Goal: Task Accomplishment & Management: Use online tool/utility

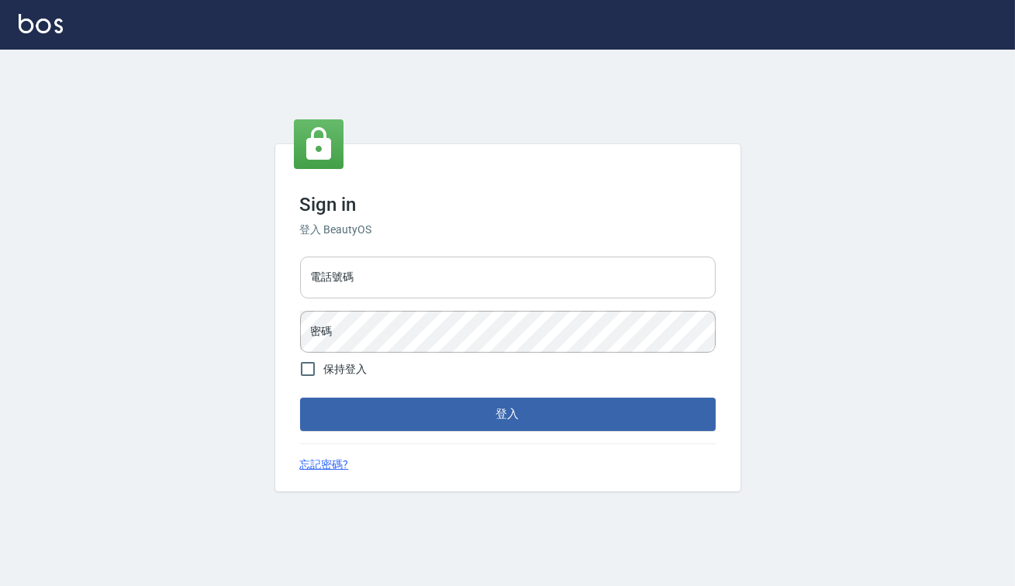
click at [367, 272] on input "電話號碼" at bounding box center [508, 278] width 416 height 42
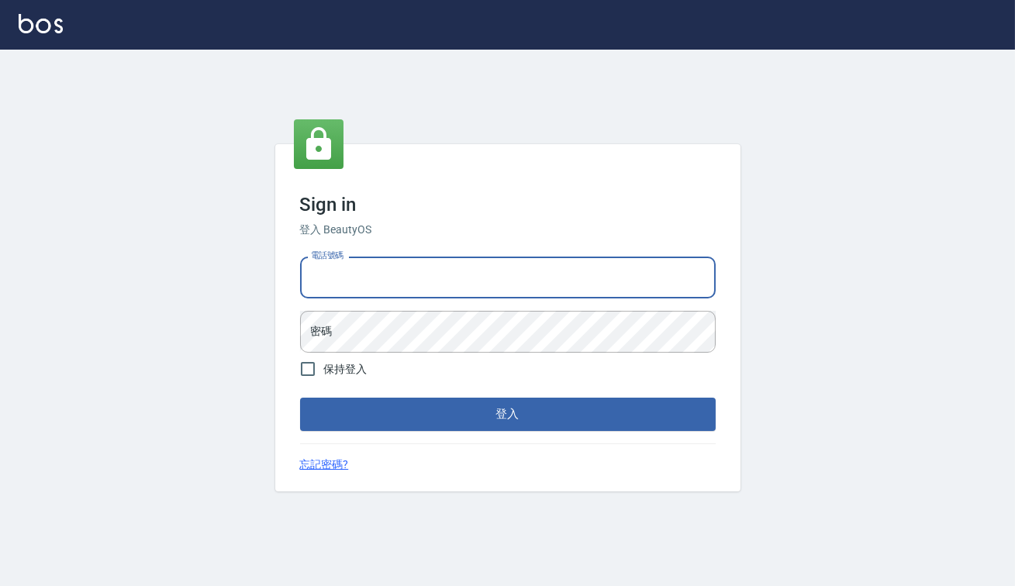
type input "0938917261"
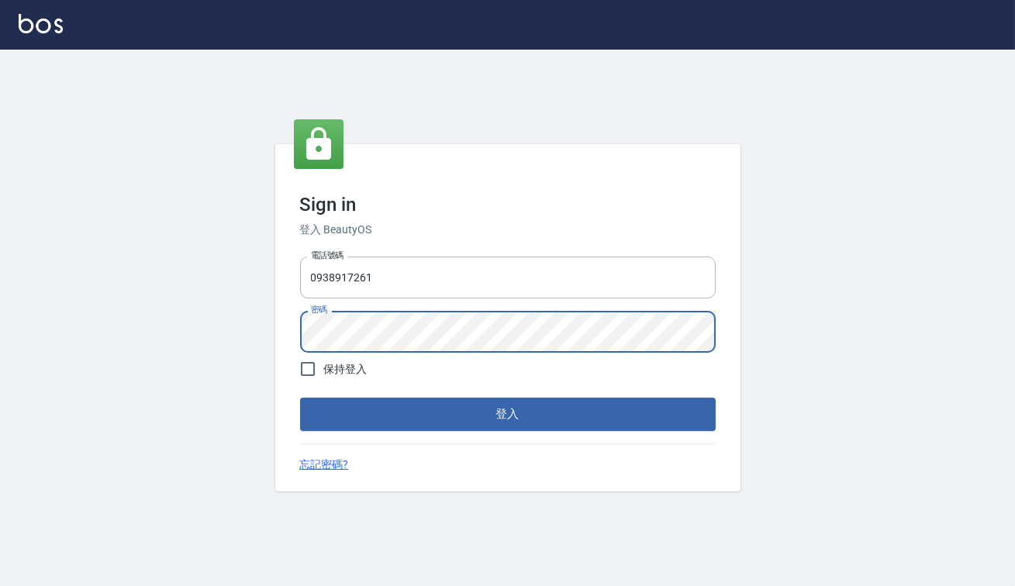
click at [300, 398] on button "登入" at bounding box center [508, 414] width 416 height 33
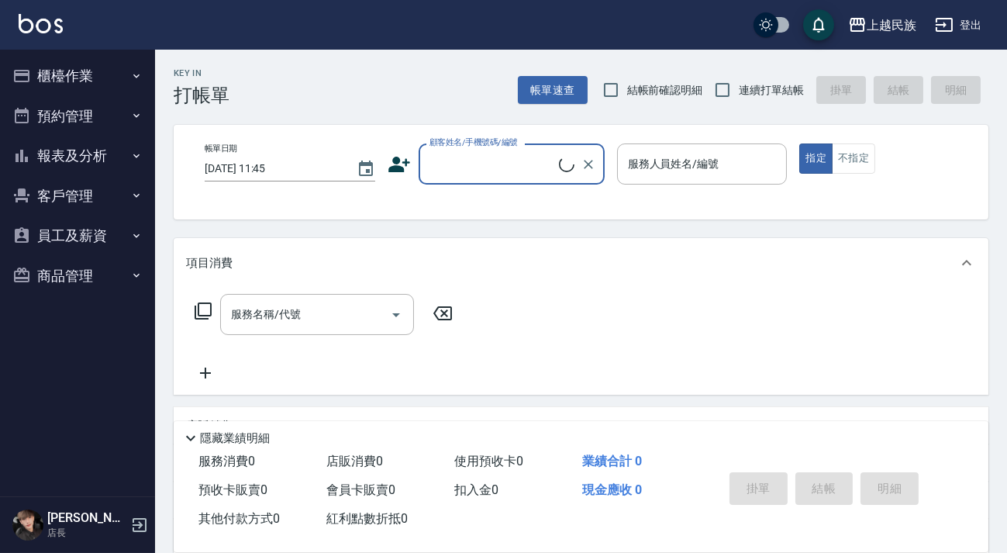
click at [78, 60] on button "櫃檯作業" at bounding box center [77, 76] width 143 height 40
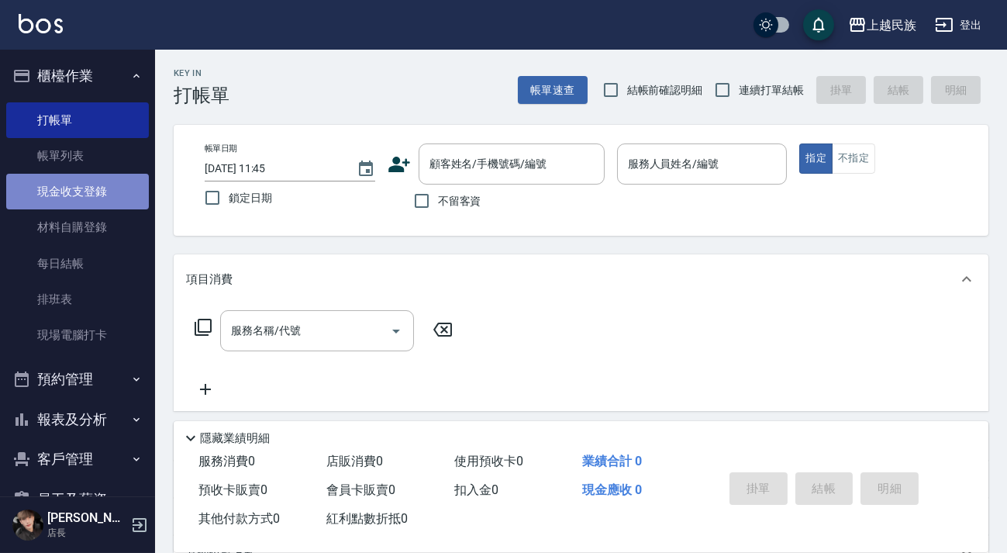
click at [97, 205] on link "現金收支登錄" at bounding box center [77, 192] width 143 height 36
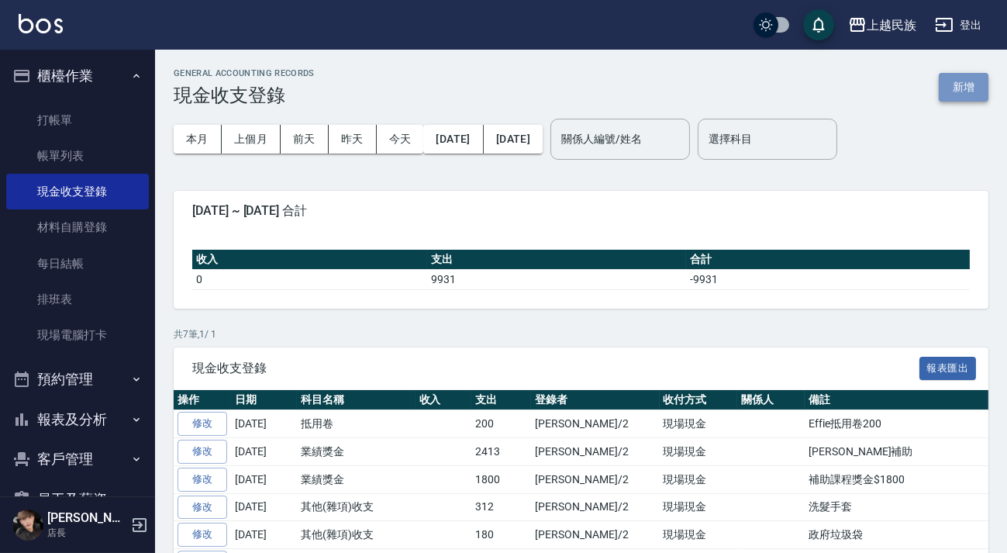
click at [975, 92] on button "新增" at bounding box center [964, 87] width 50 height 29
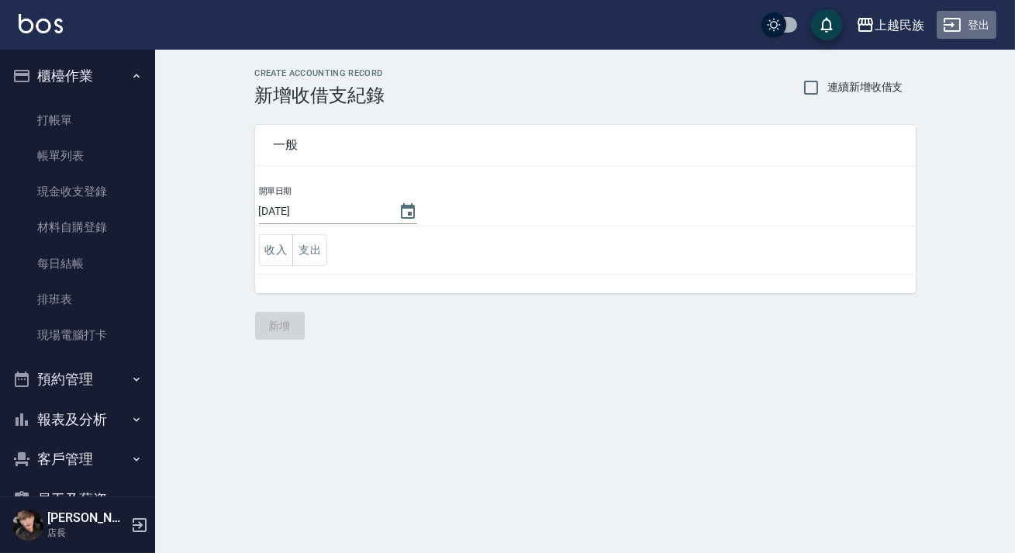
click at [975, 31] on button "登出" at bounding box center [966, 25] width 60 height 29
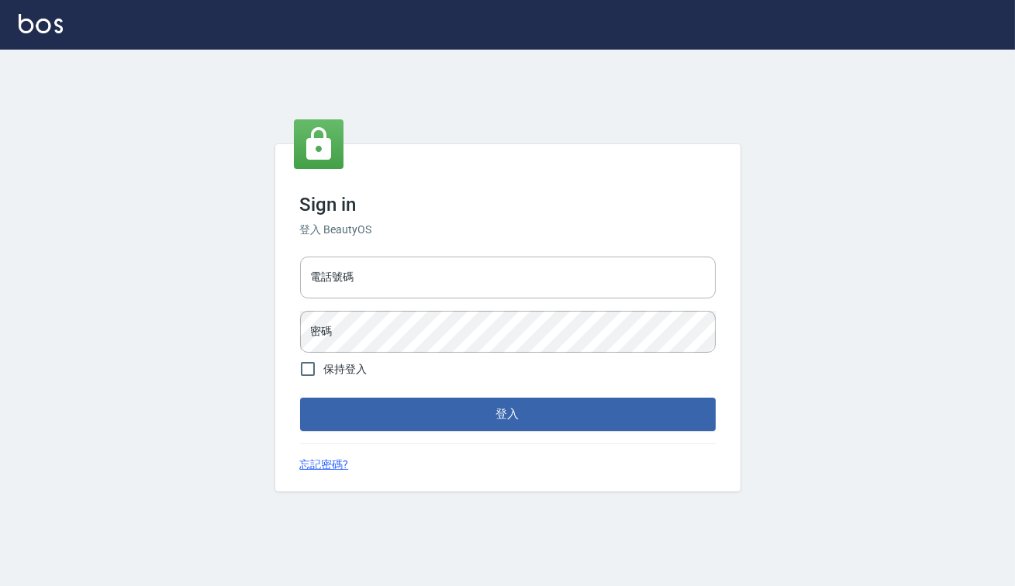
drag, startPoint x: 496, startPoint y: 276, endPoint x: 489, endPoint y: 304, distance: 28.8
click at [496, 276] on input "電話號碼" at bounding box center [508, 278] width 416 height 42
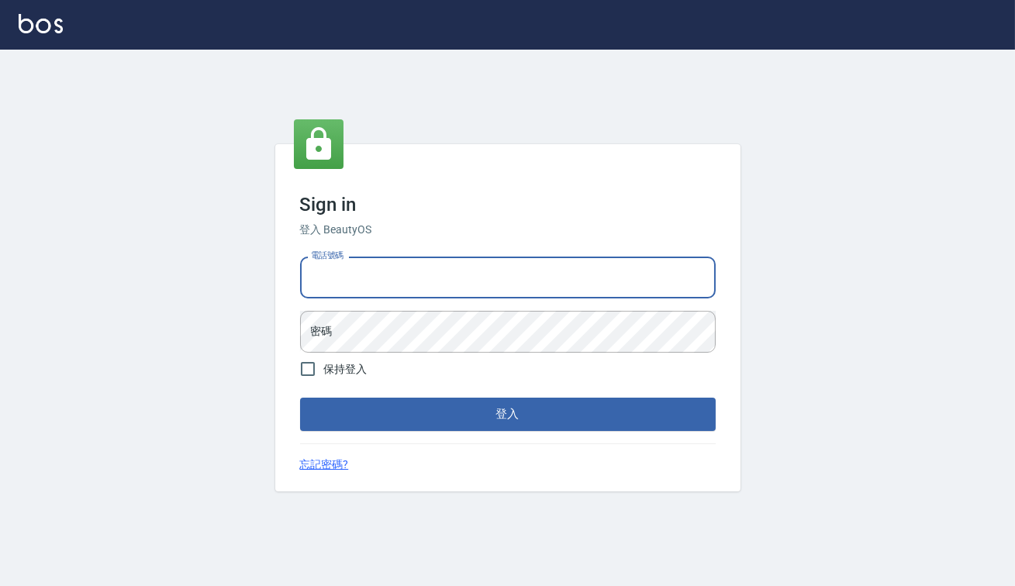
type input "82850382"
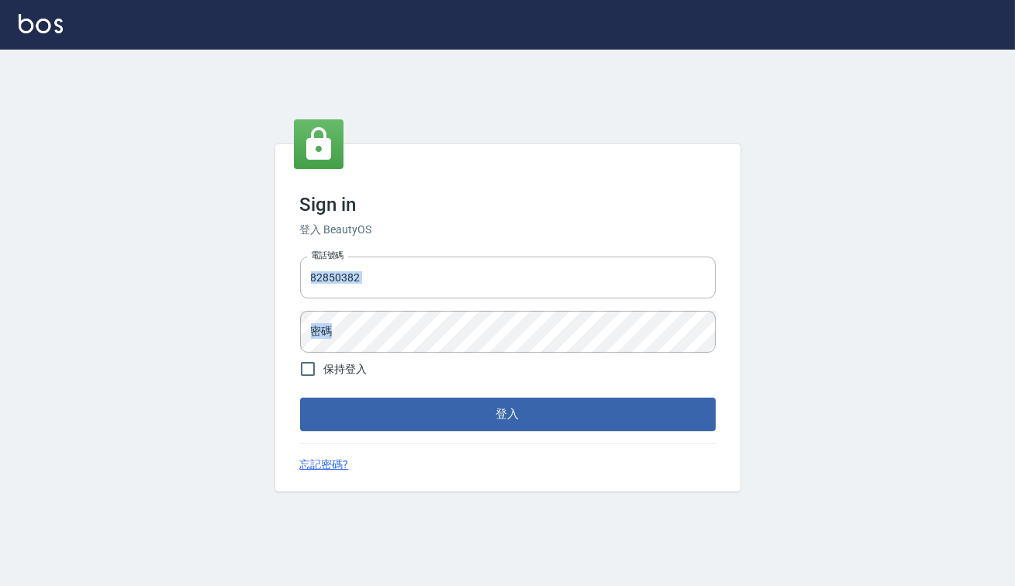
drag, startPoint x: 409, startPoint y: 302, endPoint x: 253, endPoint y: 290, distance: 156.3
click at [185, 290] on div "Sign in 登入 BeautyOS 電話號碼 82850382 電話號碼 密碼 密碼 保持登入 登入 忘記密碼?" at bounding box center [507, 318] width 1015 height 536
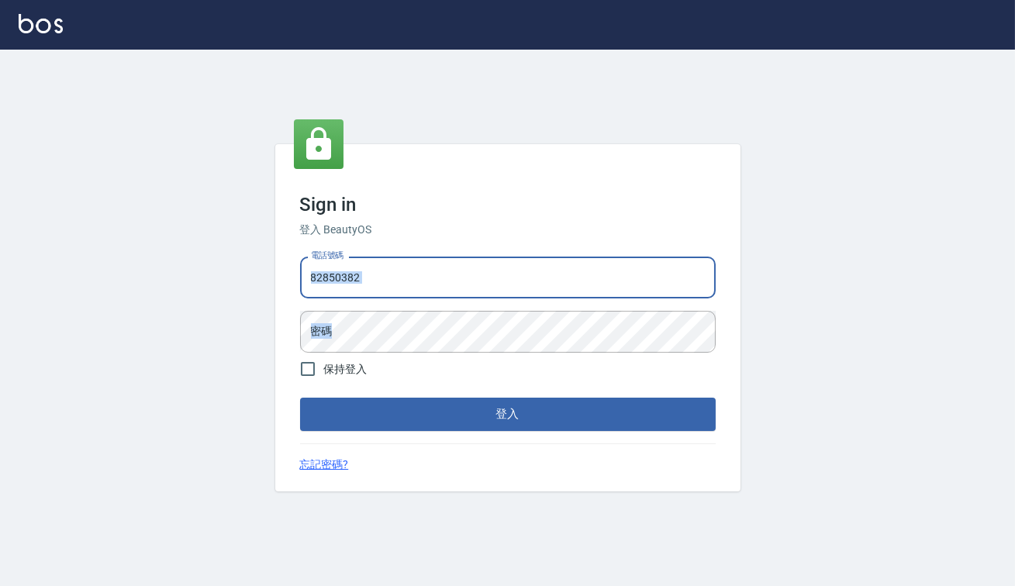
click at [378, 272] on input "82850382" at bounding box center [508, 278] width 416 height 42
drag, startPoint x: 378, startPoint y: 272, endPoint x: 350, endPoint y: 274, distance: 28.0
click at [286, 284] on div "Sign in 登入 BeautyOS 電話號碼 82850382 電話號碼 密碼 密碼 保持登入 登入 忘記密碼?" at bounding box center [507, 317] width 465 height 347
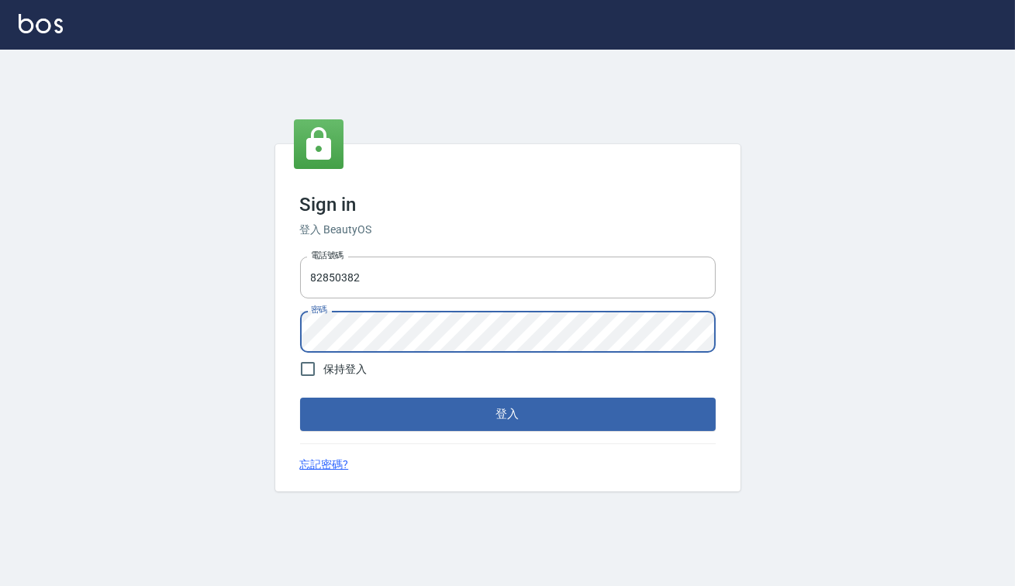
click at [300, 398] on button "登入" at bounding box center [508, 414] width 416 height 33
